Goal: Task Accomplishment & Management: Use online tool/utility

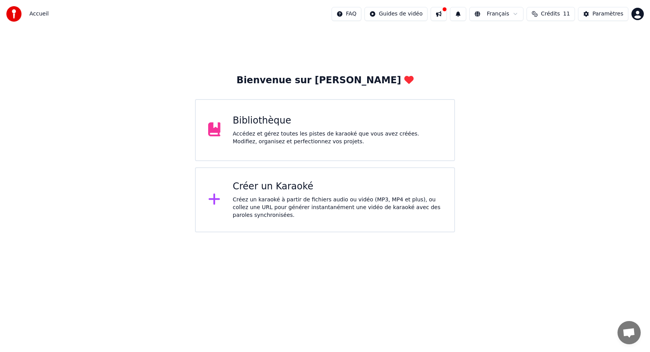
click at [281, 188] on div "Créer un Karaoké" at bounding box center [337, 186] width 209 height 12
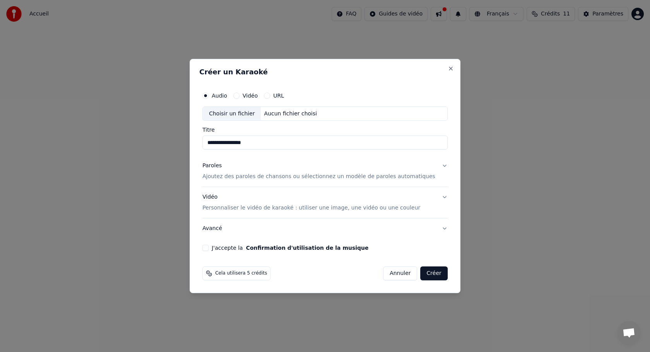
type input "**********"
click at [239, 96] on button "Vidéo" at bounding box center [236, 95] width 6 height 6
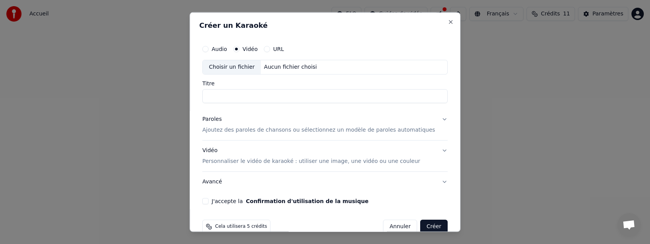
click at [274, 67] on div "Aucun fichier choisi" at bounding box center [290, 67] width 59 height 8
type input "**********"
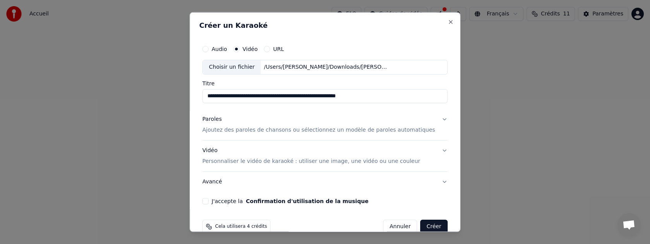
click at [437, 119] on button "Paroles Ajoutez des paroles de chansons ou sélectionnez un modèle de paroles au…" at bounding box center [324, 124] width 245 height 31
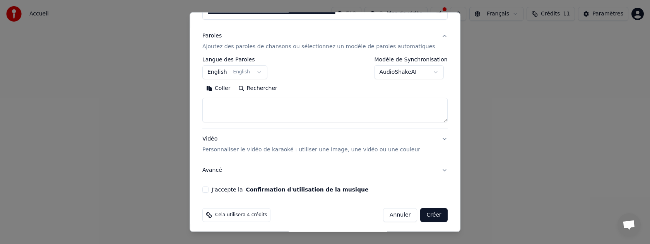
scroll to position [86, 0]
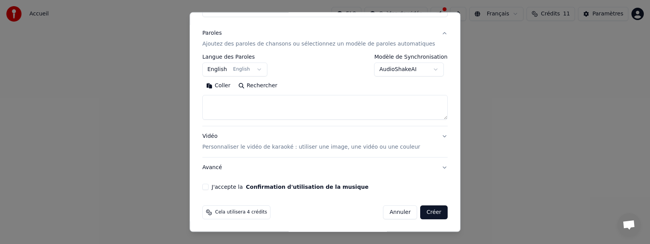
click at [209, 187] on button "J'accepte la Confirmation d'utilisation de la musique" at bounding box center [205, 187] width 6 height 6
click at [293, 148] on p "Personnaliser le vidéo de karaoké : utiliser une image, une vidéo ou une couleur" at bounding box center [311, 148] width 218 height 8
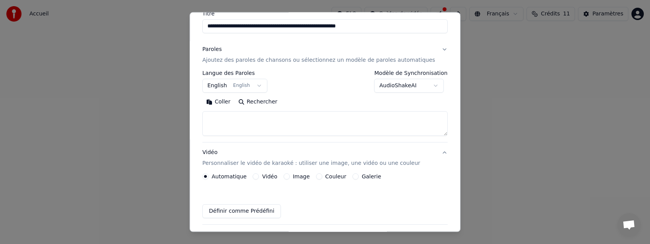
scroll to position [65, 0]
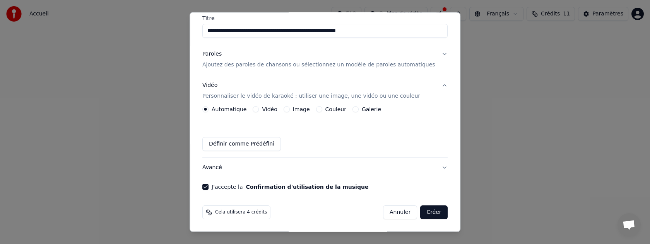
click at [290, 109] on button "Image" at bounding box center [287, 109] width 6 height 6
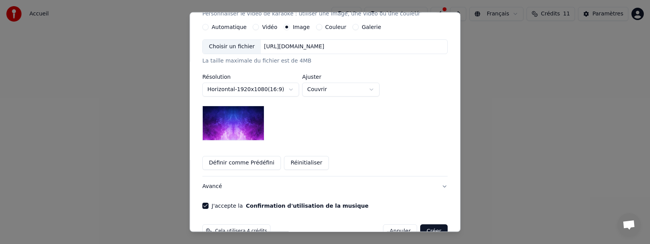
scroll to position [167, 0]
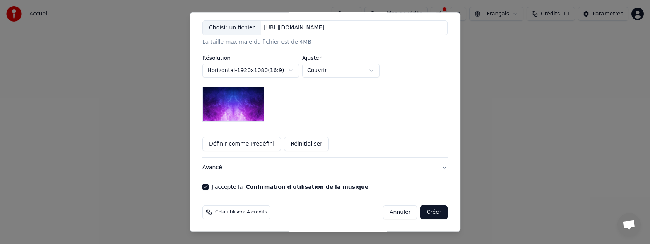
click at [377, 70] on body "**********" at bounding box center [325, 116] width 650 height 232
click at [400, 85] on body "**********" at bounding box center [325, 116] width 650 height 232
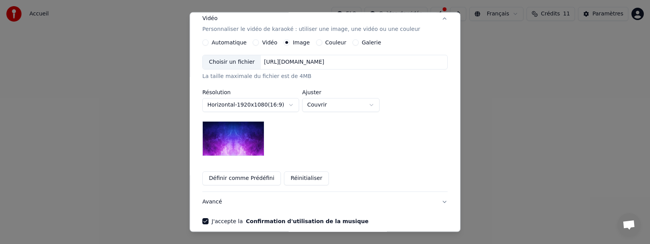
scroll to position [131, 0]
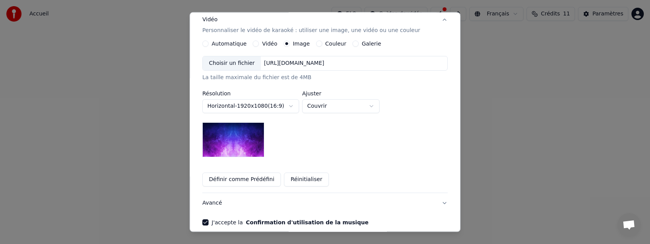
click at [294, 106] on body "**********" at bounding box center [325, 116] width 650 height 232
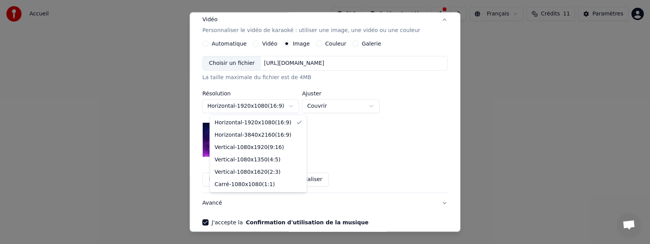
click at [328, 142] on body "**********" at bounding box center [325, 116] width 650 height 232
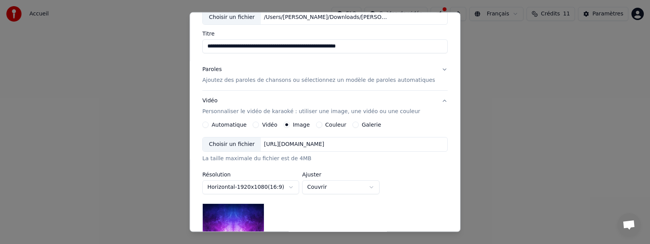
scroll to position [30, 0]
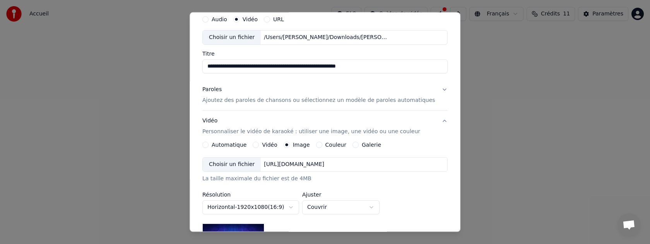
click at [359, 142] on button "Galerie" at bounding box center [355, 145] width 6 height 6
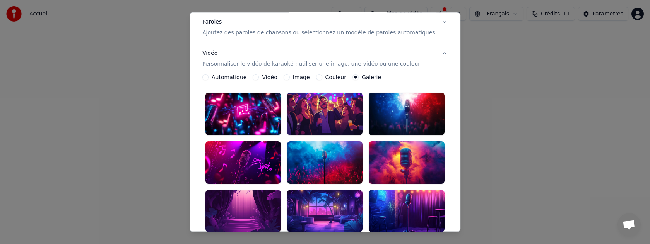
scroll to position [109, 0]
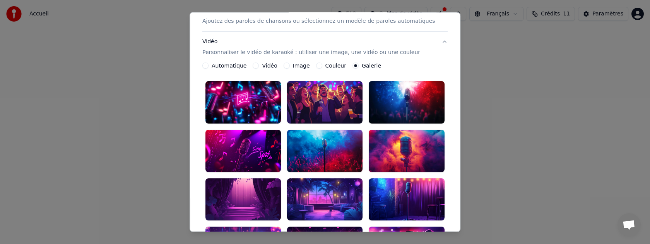
click at [331, 109] on div at bounding box center [324, 102] width 75 height 43
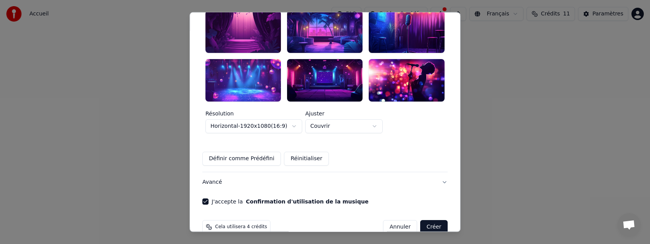
scroll to position [281, 0]
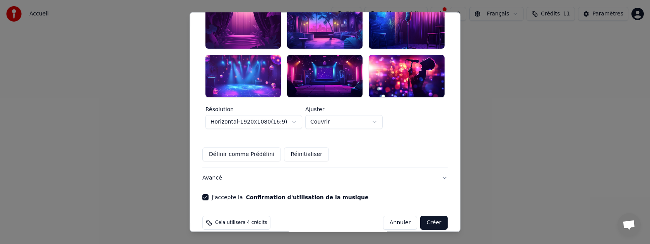
click at [423, 216] on button "Créer" at bounding box center [434, 223] width 27 height 14
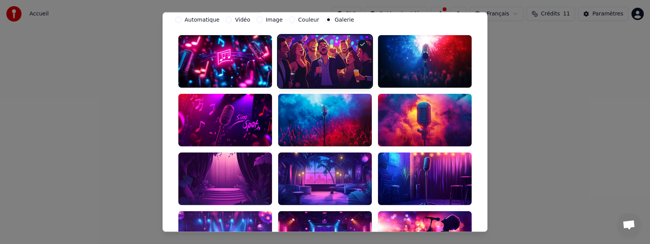
scroll to position [105, 0]
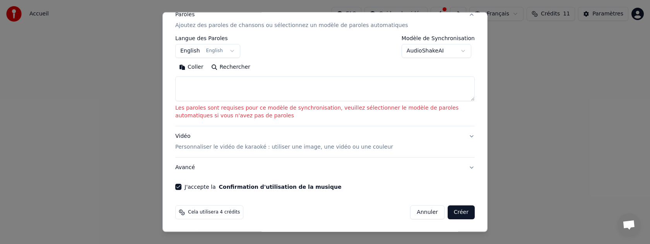
click at [188, 86] on textarea at bounding box center [324, 89] width 299 height 25
click at [194, 65] on button "Coller" at bounding box center [191, 67] width 32 height 12
type textarea "**********"
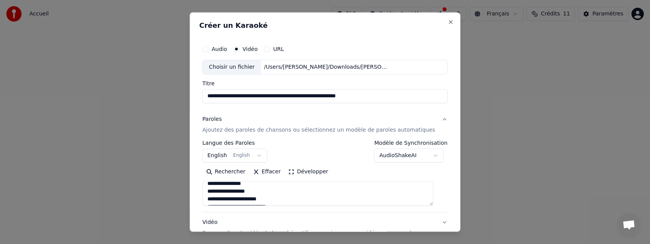
scroll to position [86, 0]
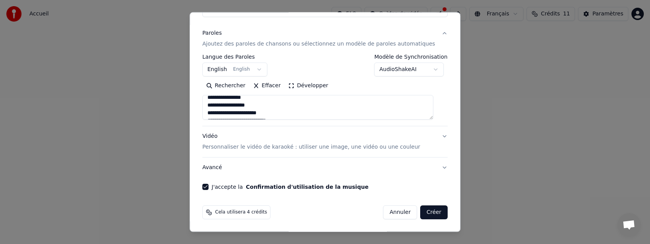
click at [425, 213] on button "Créer" at bounding box center [434, 213] width 27 height 14
select select "**"
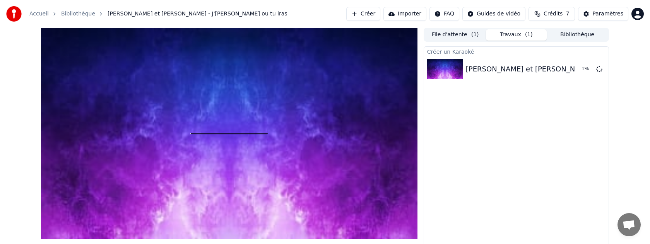
scroll to position [12, 0]
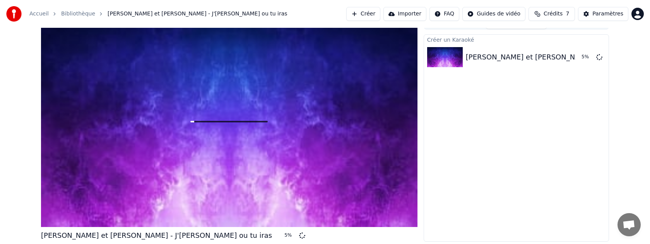
click at [544, 86] on div "Créer un Karaoké [PERSON_NAME] et [PERSON_NAME] - J'[PERSON_NAME] ou tu iras 5 %" at bounding box center [516, 138] width 185 height 208
click at [374, 14] on button "Créer" at bounding box center [363, 14] width 34 height 14
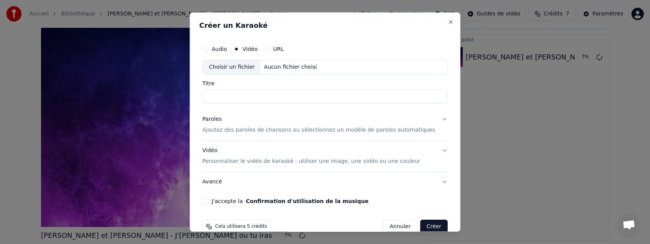
click at [243, 97] on input "Titre" at bounding box center [324, 96] width 245 height 14
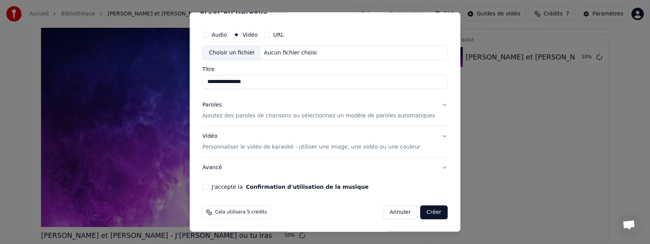
type input "**********"
click at [295, 120] on p "Ajoutez des paroles de chansons ou sélectionnez un modèle de paroles automatiqu…" at bounding box center [318, 116] width 233 height 8
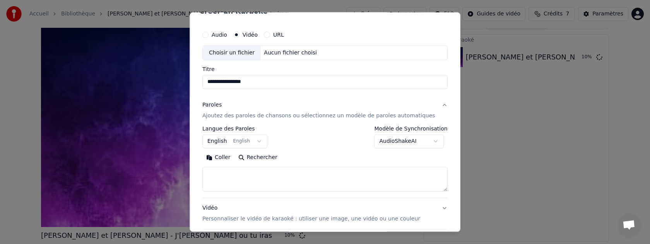
click at [224, 176] on textarea at bounding box center [324, 179] width 245 height 25
click at [230, 157] on button "Coller" at bounding box center [218, 158] width 32 height 12
type textarea "**********"
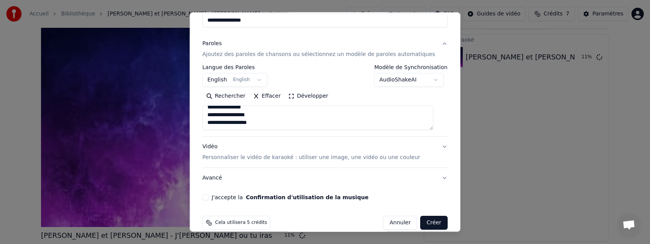
scroll to position [86, 0]
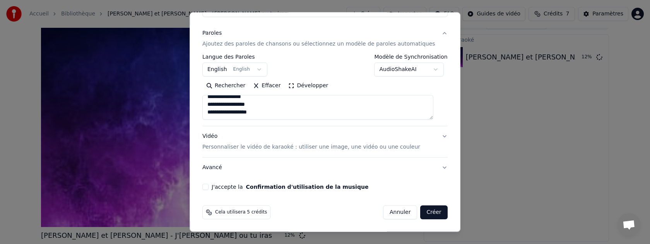
click at [209, 187] on button "J'accepte la Confirmation d'utilisation de la musique" at bounding box center [205, 187] width 6 height 6
click at [253, 148] on p "Personnaliser le vidéo de karaoké : utiliser une image, une vidéo ou une couleur" at bounding box center [311, 148] width 218 height 8
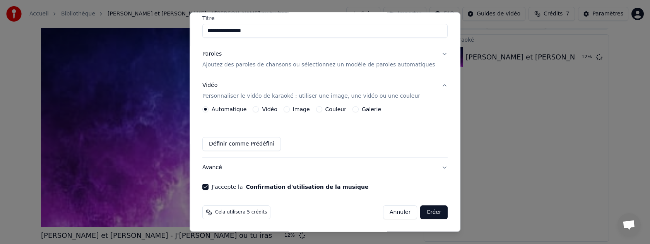
scroll to position [65, 0]
click at [361, 109] on div "Galerie" at bounding box center [366, 109] width 29 height 6
click at [358, 110] on button "Galerie" at bounding box center [355, 109] width 6 height 6
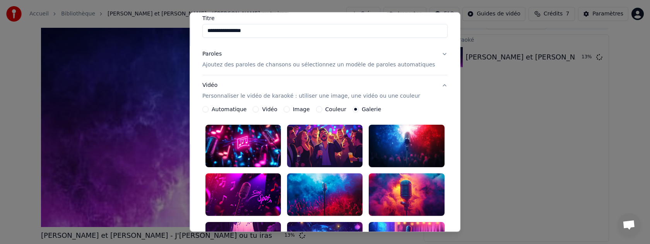
click at [325, 145] on div at bounding box center [324, 146] width 75 height 43
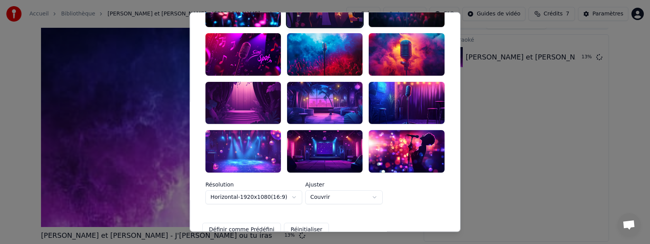
scroll to position [281, 0]
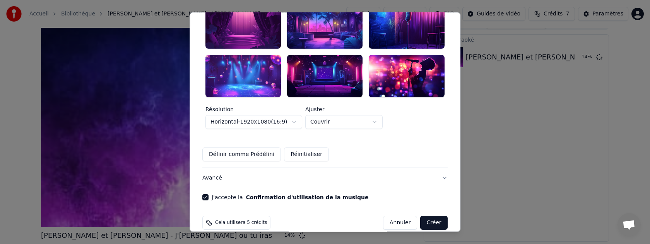
click at [427, 216] on button "Créer" at bounding box center [434, 223] width 27 height 14
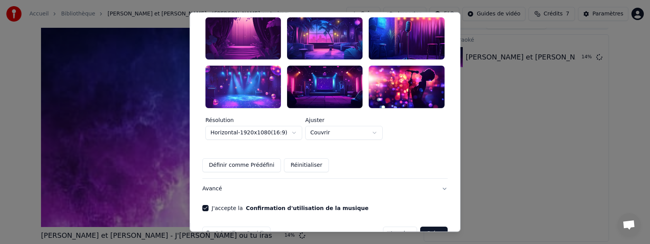
scroll to position [292, 0]
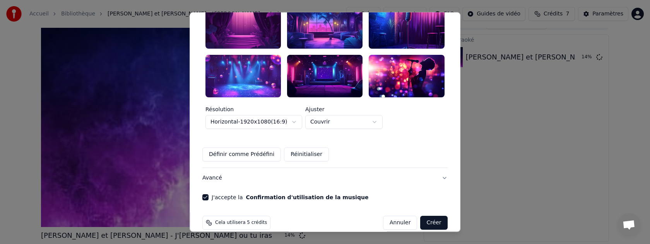
click at [428, 216] on button "Créer" at bounding box center [434, 223] width 27 height 14
click at [426, 216] on button "Créer" at bounding box center [434, 223] width 27 height 14
click at [427, 216] on button "Créer" at bounding box center [434, 223] width 27 height 14
click at [424, 216] on button "Créer" at bounding box center [434, 223] width 27 height 14
click at [400, 216] on button "Annuler" at bounding box center [400, 223] width 34 height 14
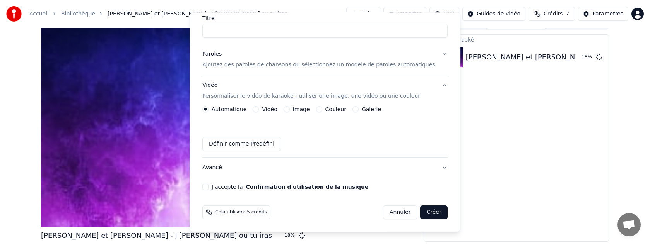
scroll to position [65, 0]
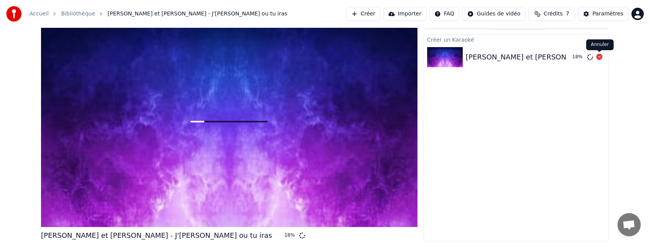
click at [598, 58] on icon at bounding box center [599, 57] width 6 height 6
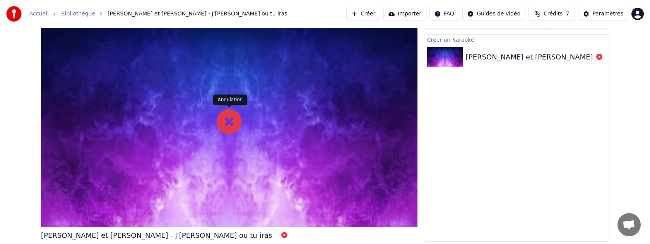
click at [229, 122] on icon at bounding box center [229, 121] width 25 height 25
click at [228, 120] on icon at bounding box center [229, 121] width 25 height 25
click at [375, 15] on button "Créer" at bounding box center [361, 14] width 34 height 14
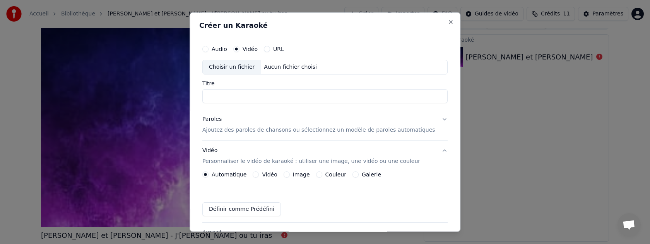
click at [250, 66] on div "Choisir un fichier" at bounding box center [232, 67] width 58 height 14
type input "**********"
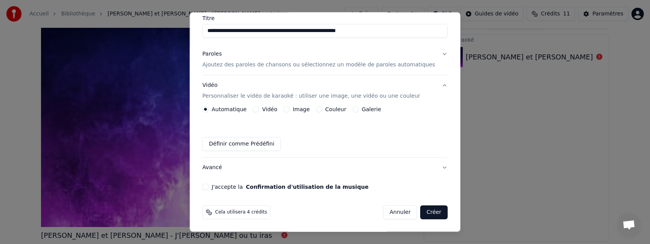
click at [250, 65] on p "Ajoutez des paroles de chansons ou sélectionnez un modèle de paroles automatiqu…" at bounding box center [318, 65] width 233 height 8
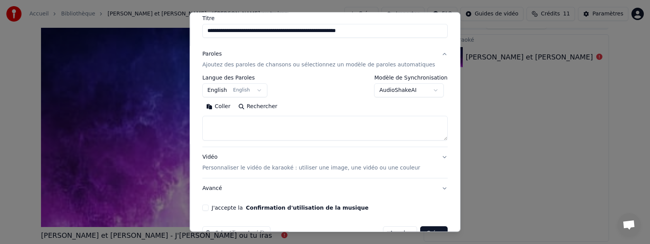
click at [217, 123] on textarea at bounding box center [324, 128] width 245 height 25
click at [225, 104] on button "Coller" at bounding box center [218, 107] width 32 height 12
type textarea "**********"
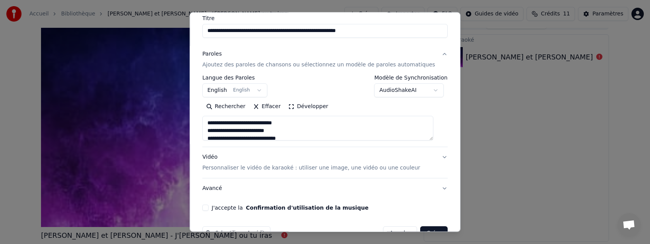
click at [260, 89] on button "English English" at bounding box center [234, 91] width 65 height 14
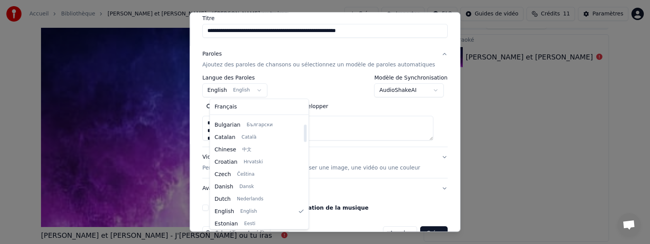
scroll to position [0, 0]
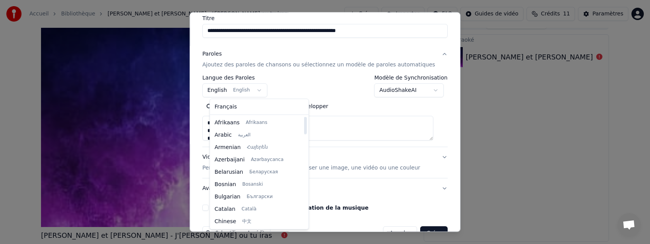
select select "**"
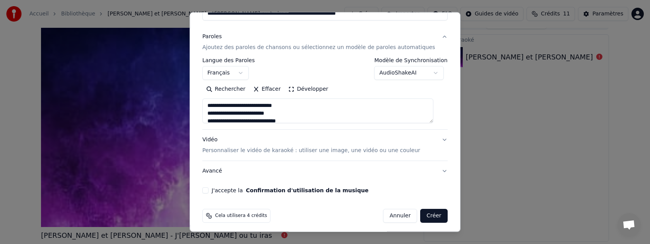
scroll to position [86, 0]
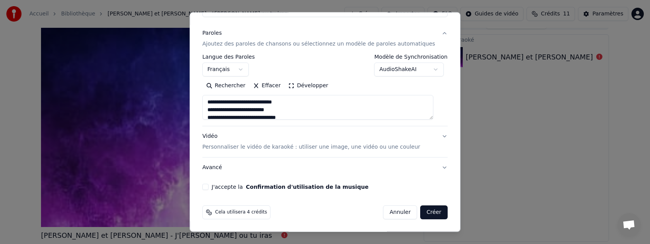
click at [316, 146] on p "Personnaliser le vidéo de karaoké : utiliser une image, une vidéo ou une couleur" at bounding box center [311, 148] width 218 height 8
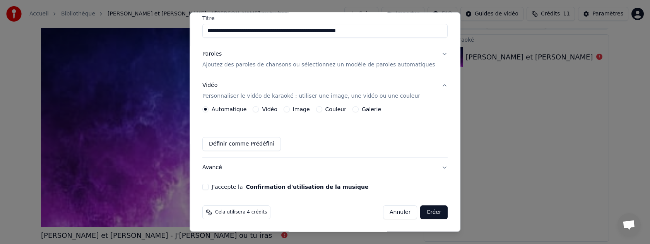
scroll to position [65, 0]
click at [359, 109] on button "Galerie" at bounding box center [355, 109] width 6 height 6
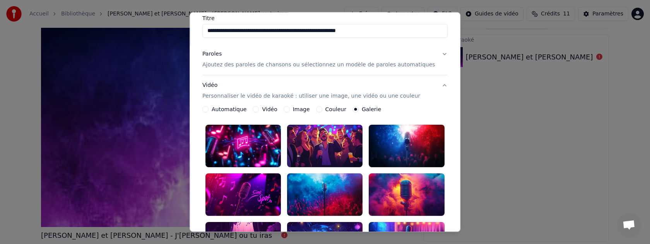
click at [330, 144] on div at bounding box center [324, 146] width 75 height 43
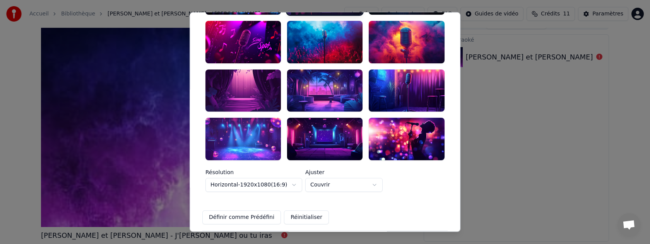
scroll to position [281, 0]
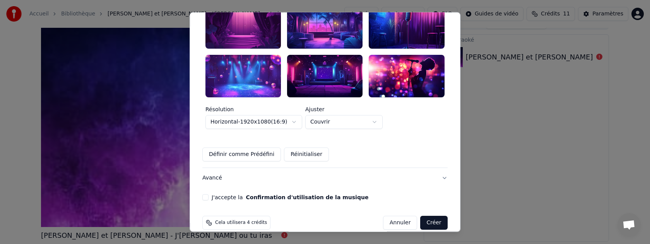
click at [209, 195] on button "J'accepte la Confirmation d'utilisation de la musique" at bounding box center [205, 198] width 6 height 6
click at [430, 216] on button "Créer" at bounding box center [434, 223] width 27 height 14
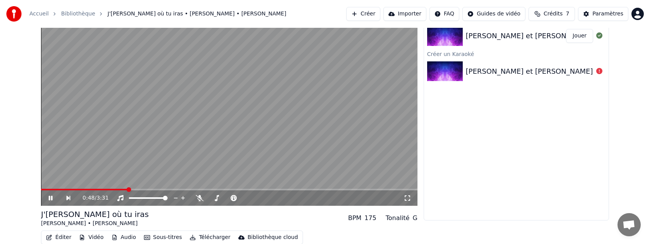
scroll to position [63, 0]
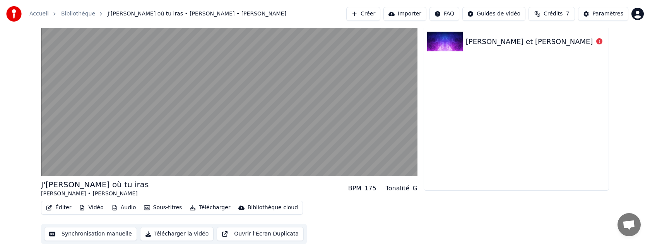
click at [63, 208] on button "Éditer" at bounding box center [58, 208] width 31 height 11
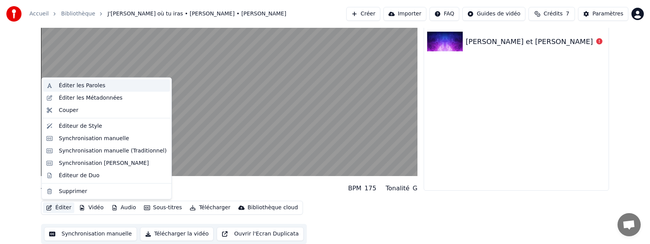
click at [82, 85] on div "Éditer les Paroles" at bounding box center [82, 86] width 46 height 8
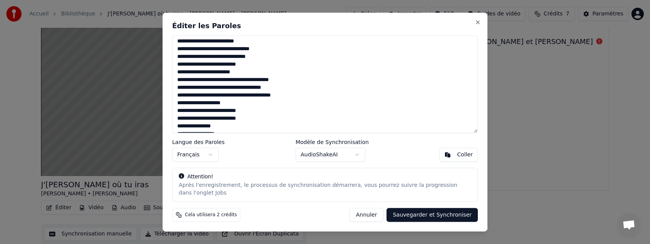
scroll to position [0, 0]
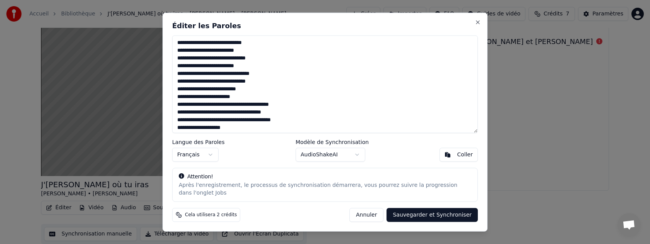
click at [364, 217] on button "Annuler" at bounding box center [366, 215] width 34 height 14
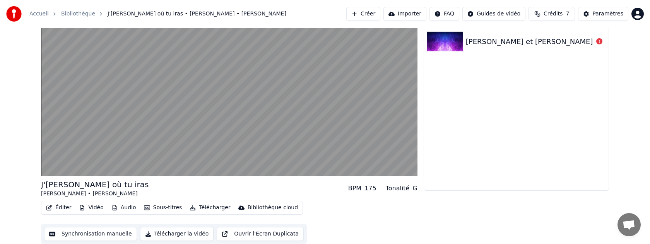
click at [112, 236] on button "Synchronisation manuelle" at bounding box center [90, 234] width 93 height 14
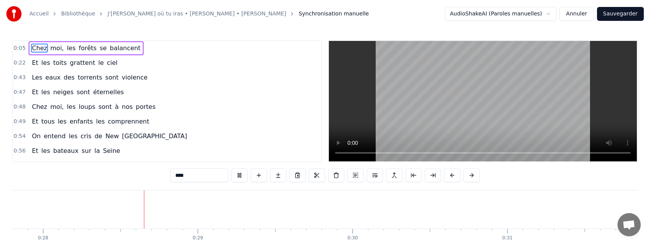
scroll to position [0, 4303]
click at [574, 17] on button "Annuler" at bounding box center [576, 14] width 34 height 14
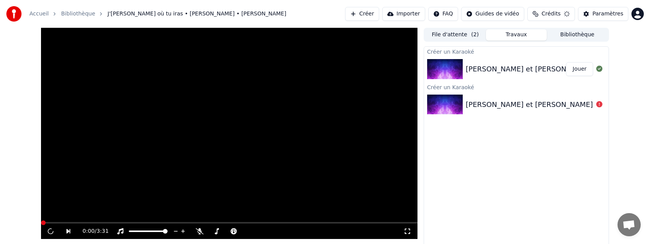
scroll to position [40, 0]
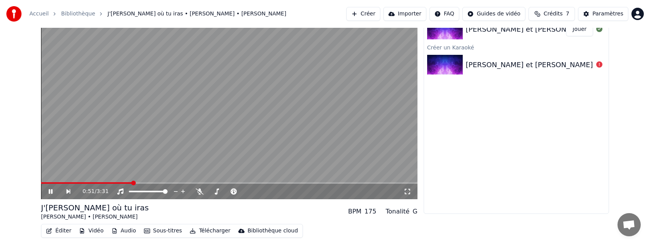
click at [51, 190] on icon at bounding box center [56, 192] width 18 height 6
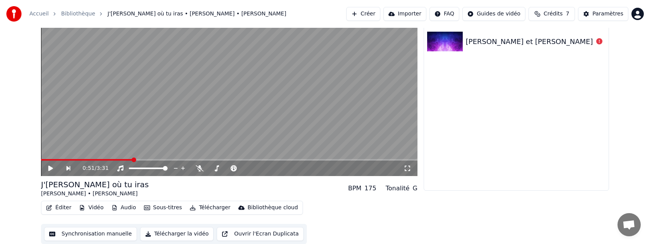
click at [105, 236] on button "Synchronisation manuelle" at bounding box center [90, 234] width 93 height 14
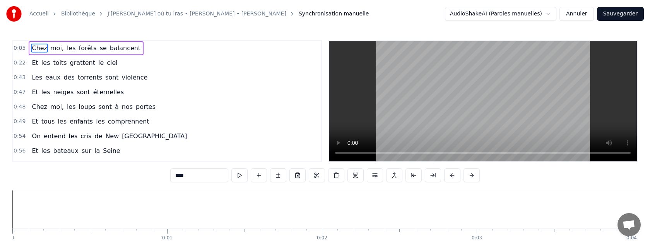
click at [550, 14] on html "Accueil Bibliothèque J'[PERSON_NAME] où tu iras • [PERSON_NAME] • [PERSON_NAME]…" at bounding box center [325, 140] width 650 height 281
click at [549, 14] on html "Accueil Bibliothèque J'[PERSON_NAME] où tu iras • [PERSON_NAME] • [PERSON_NAME]…" at bounding box center [325, 140] width 650 height 281
click at [572, 14] on button "Annuler" at bounding box center [576, 14] width 34 height 14
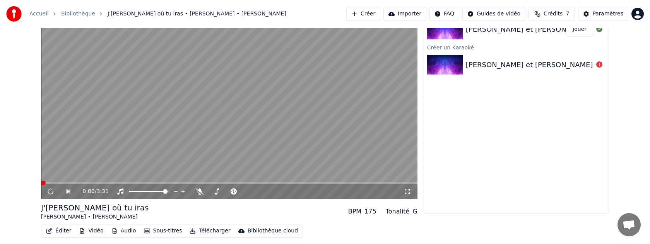
scroll to position [63, 0]
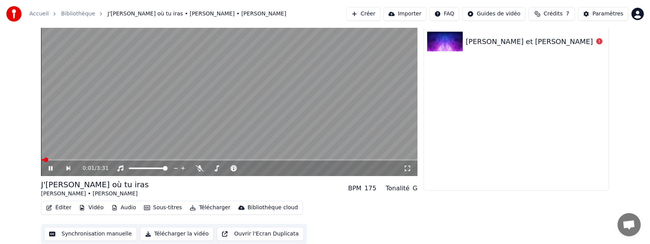
click at [121, 209] on button "Audio" at bounding box center [123, 208] width 31 height 11
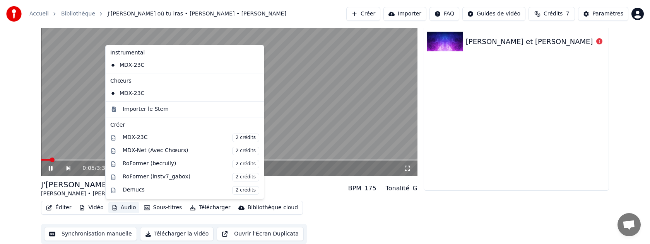
click at [70, 168] on icon at bounding box center [74, 169] width 18 height 6
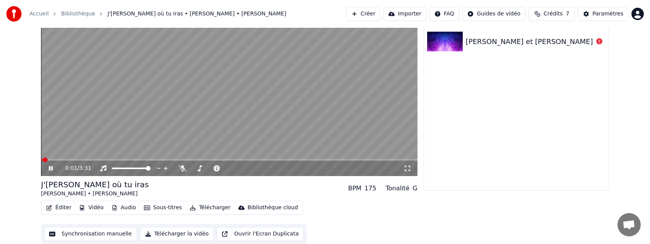
click at [50, 169] on icon at bounding box center [51, 168] width 4 height 5
click at [91, 209] on button "Vidéo" at bounding box center [91, 208] width 31 height 11
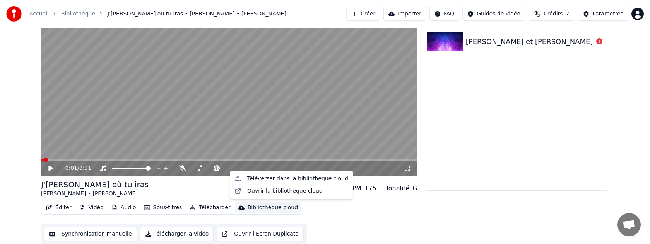
click at [85, 235] on button "Synchronisation manuelle" at bounding box center [90, 234] width 93 height 14
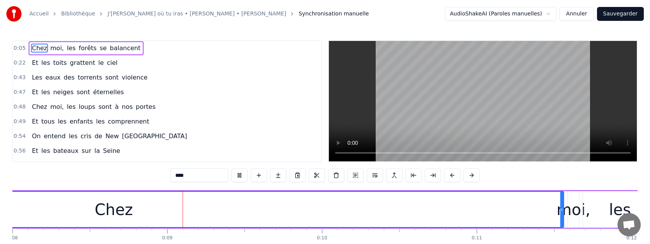
scroll to position [0, 1254]
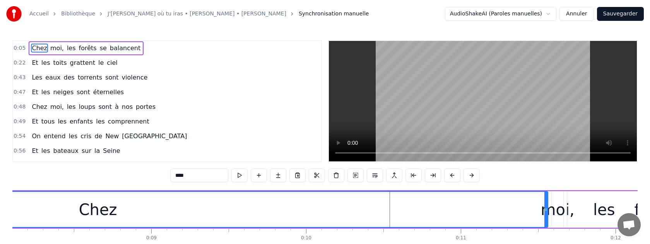
click at [579, 14] on button "Annuler" at bounding box center [576, 14] width 34 height 14
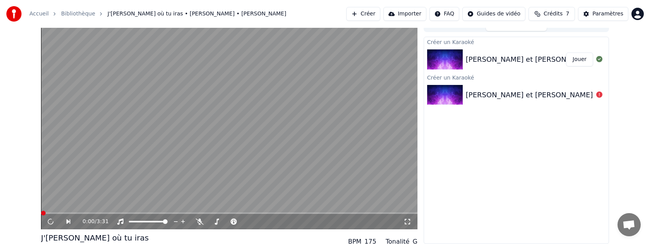
scroll to position [5, 0]
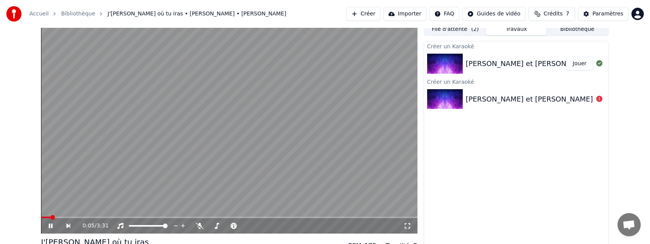
click at [50, 228] on icon at bounding box center [56, 226] width 18 height 6
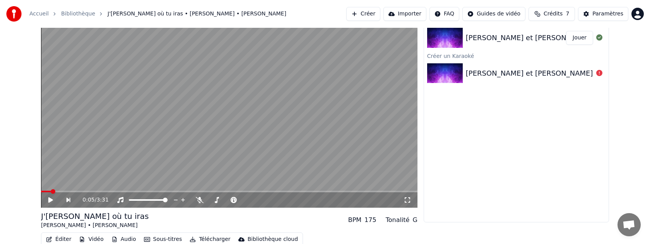
scroll to position [63, 0]
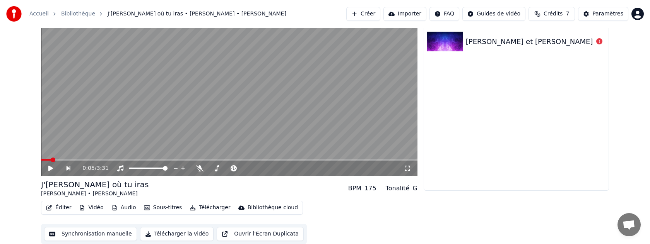
click at [94, 209] on button "Vidéo" at bounding box center [91, 208] width 31 height 11
click at [60, 210] on button "Éditer" at bounding box center [58, 208] width 31 height 11
click at [63, 207] on button "Éditer" at bounding box center [58, 208] width 31 height 11
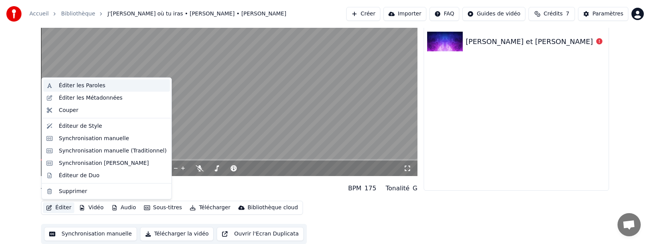
click at [88, 87] on div "Éditer les Paroles" at bounding box center [82, 86] width 46 height 8
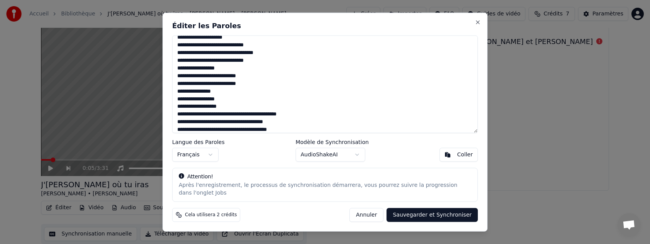
scroll to position [125, 0]
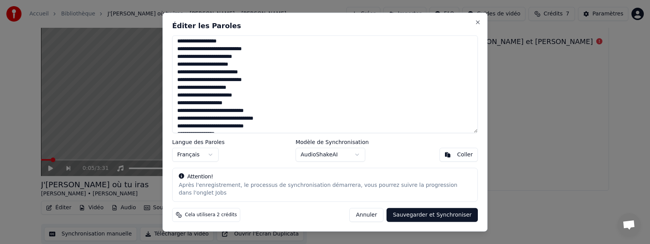
click at [370, 216] on button "Annuler" at bounding box center [366, 215] width 34 height 14
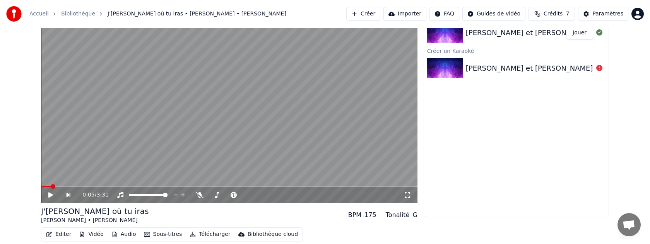
scroll to position [0, 0]
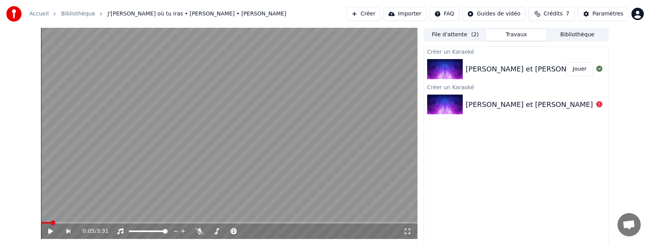
click at [374, 14] on button "Créer" at bounding box center [363, 14] width 34 height 14
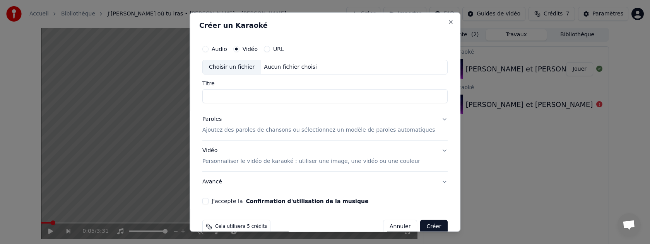
click at [254, 67] on div "Choisir un fichier" at bounding box center [232, 67] width 58 height 14
click at [270, 47] on button "URL" at bounding box center [267, 49] width 6 height 6
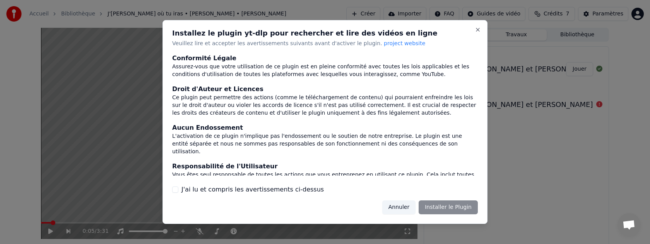
click at [175, 189] on button "J'ai lu et compris les avertissements ci-dessus" at bounding box center [175, 190] width 6 height 6
click at [457, 211] on button "Installer le Plugin" at bounding box center [448, 208] width 59 height 14
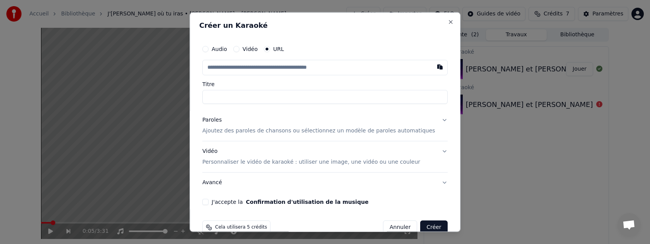
click at [219, 67] on input "text" at bounding box center [324, 67] width 245 height 15
click at [433, 67] on button "button" at bounding box center [439, 67] width 15 height 14
type input "**********"
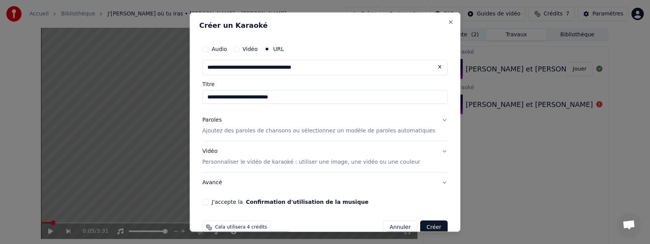
type input "**********"
click at [233, 97] on input "**********" at bounding box center [324, 97] width 245 height 14
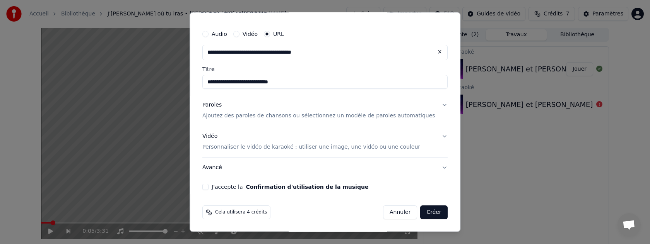
click at [297, 116] on p "Ajoutez des paroles de chansons ou sélectionnez un modèle de paroles automatiqu…" at bounding box center [318, 116] width 233 height 8
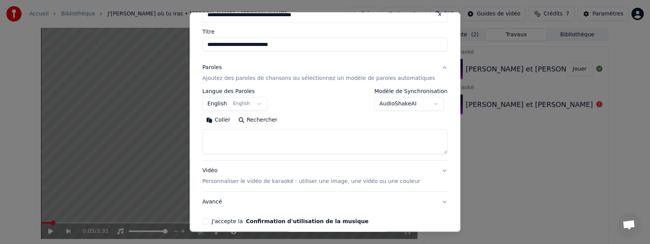
scroll to position [53, 0]
click at [432, 103] on body "**********" at bounding box center [325, 122] width 650 height 244
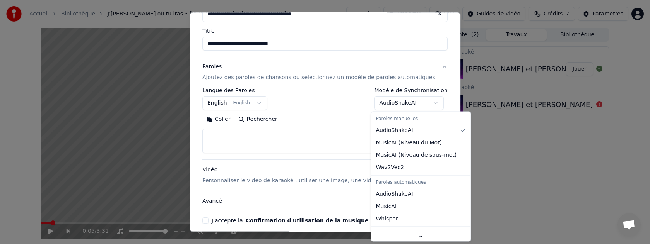
click at [332, 103] on body "**********" at bounding box center [325, 122] width 650 height 244
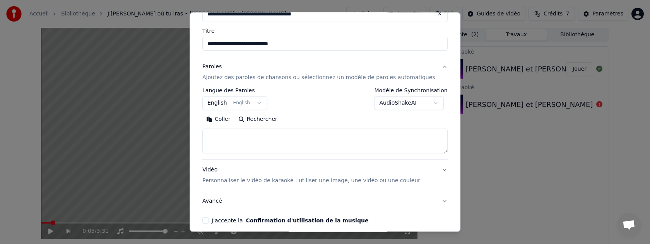
click at [435, 103] on body "**********" at bounding box center [325, 122] width 650 height 244
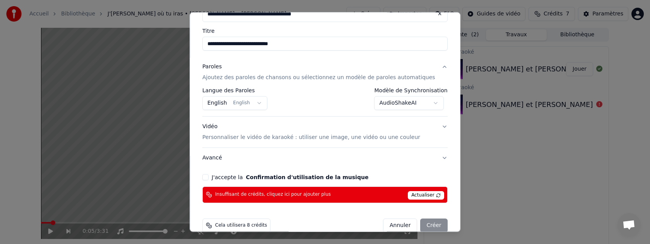
scroll to position [44, 0]
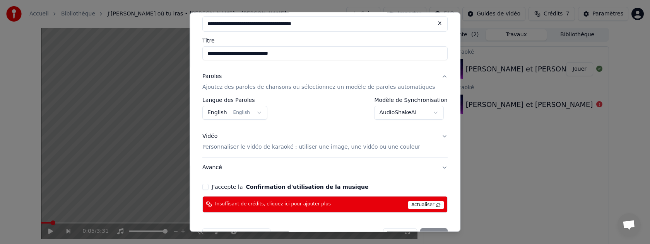
click at [415, 205] on span "Actualiser" at bounding box center [426, 205] width 36 height 9
click at [414, 205] on span "Actualiser" at bounding box center [426, 205] width 36 height 9
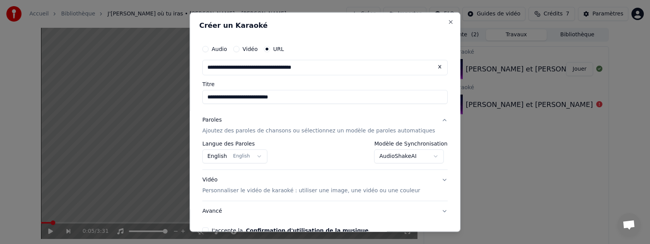
scroll to position [67, 0]
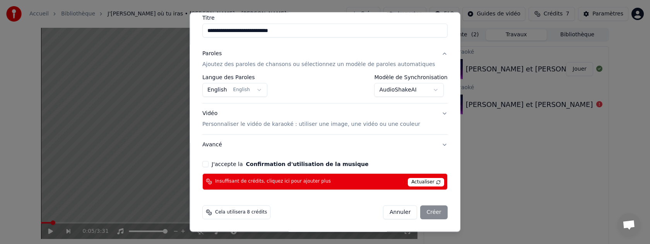
click at [421, 182] on span "Actualiser" at bounding box center [426, 182] width 36 height 9
click at [251, 214] on span "Cela utilisera 8 crédits" at bounding box center [241, 213] width 52 height 6
click at [396, 214] on button "Annuler" at bounding box center [400, 213] width 34 height 14
select select "**********"
select select
